Goal: Understand process/instructions: Learn about a topic

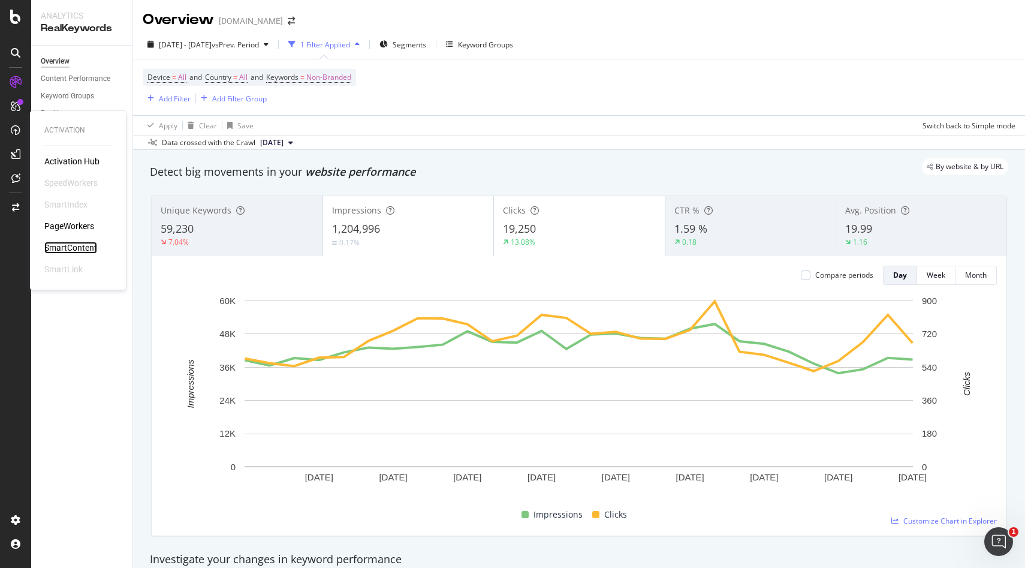
click at [86, 249] on div "SmartContent" at bounding box center [70, 248] width 53 height 12
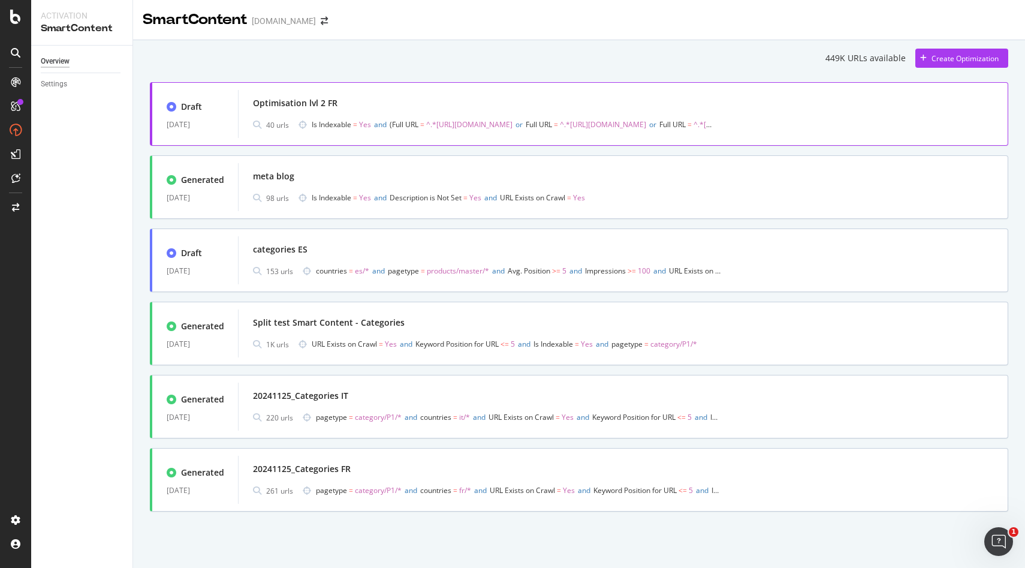
click at [370, 111] on div "Optimisation lvl 2 FR" at bounding box center [623, 103] width 740 height 17
